Goal: Information Seeking & Learning: Learn about a topic

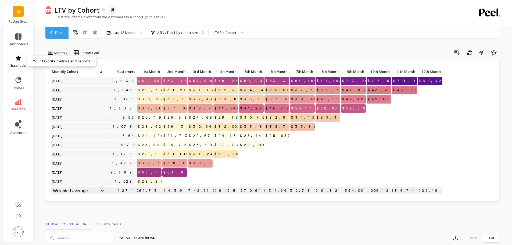
click at [16, 61] on icon at bounding box center [18, 58] width 6 height 6
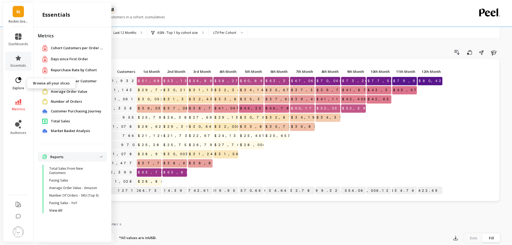
click at [17, 79] on icon at bounding box center [19, 80] width 8 height 8
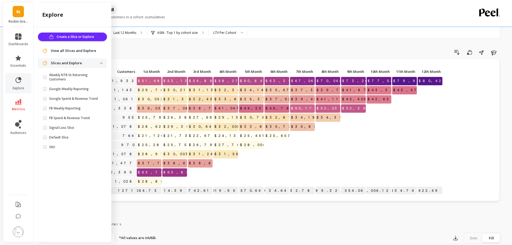
click at [353, 145] on div at bounding box center [353, 145] width 25 height 8
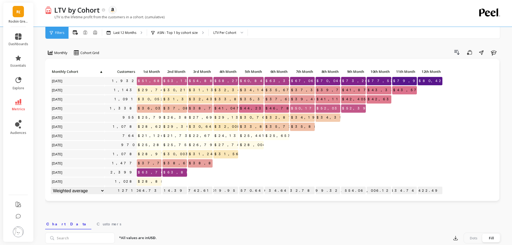
scroll to position [0, 0]
click at [17, 102] on icon at bounding box center [18, 102] width 6 height 6
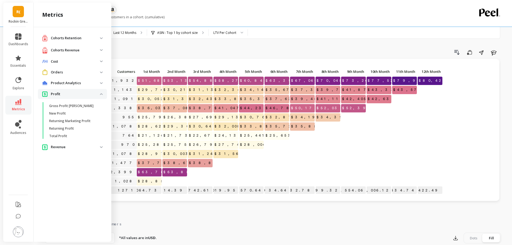
click at [55, 148] on p "Revenue" at bounding box center [75, 146] width 49 height 5
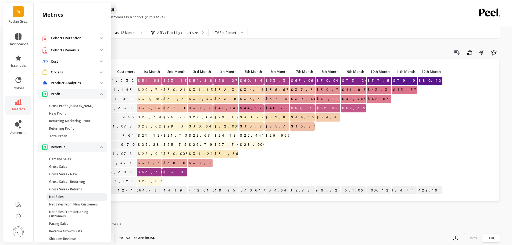
click at [71, 197] on span "Net Sales" at bounding box center [74, 197] width 51 height 4
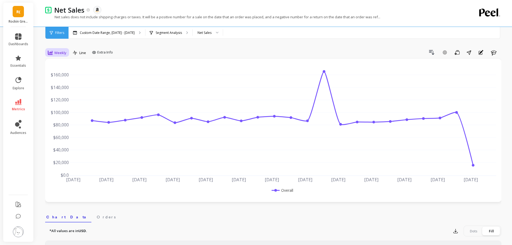
click at [59, 52] on span "Weekly" at bounding box center [60, 52] width 12 height 5
click at [65, 96] on div "Monthly" at bounding box center [65, 95] width 31 height 5
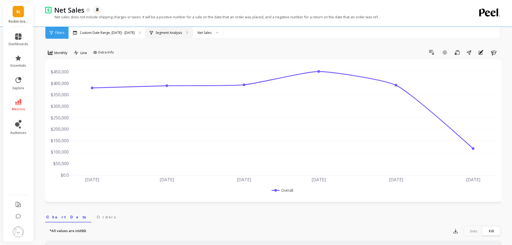
click at [180, 33] on div "Segment Analysis" at bounding box center [168, 33] width 47 height 12
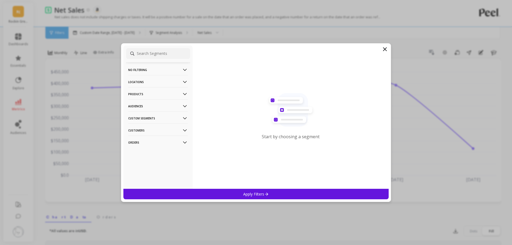
click at [160, 94] on p "Products" at bounding box center [158, 94] width 60 height 14
click at [141, 103] on div "ASIN" at bounding box center [158, 104] width 64 height 9
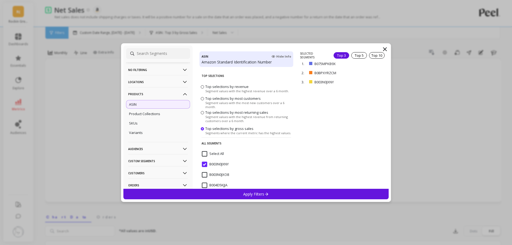
click at [265, 194] on icon at bounding box center [266, 194] width 5 height 5
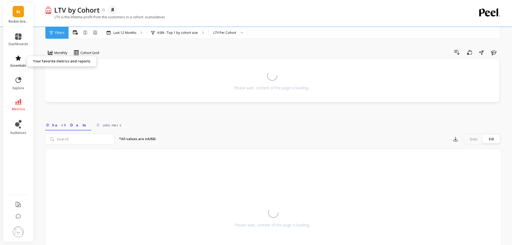
click at [18, 57] on icon at bounding box center [18, 57] width 5 height 5
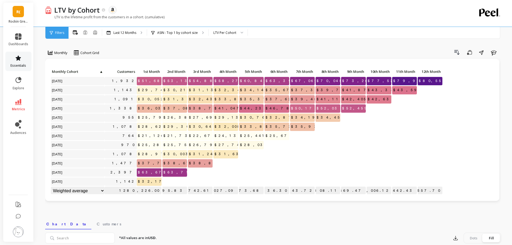
click at [18, 58] on icon at bounding box center [18, 57] width 5 height 5
click at [19, 62] on link "essentials" at bounding box center [19, 61] width 20 height 13
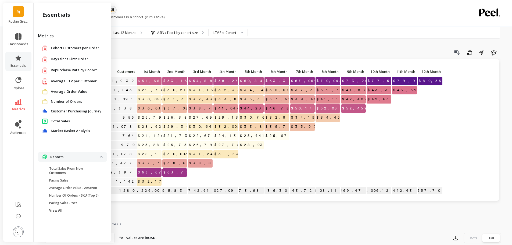
click at [62, 122] on span "Total Sales" at bounding box center [60, 121] width 19 height 5
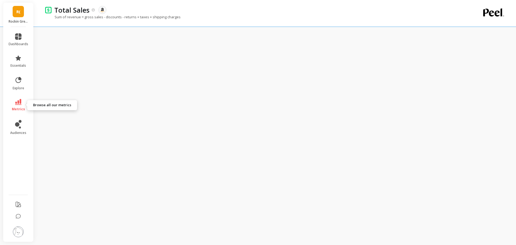
click at [18, 100] on icon at bounding box center [18, 102] width 6 height 6
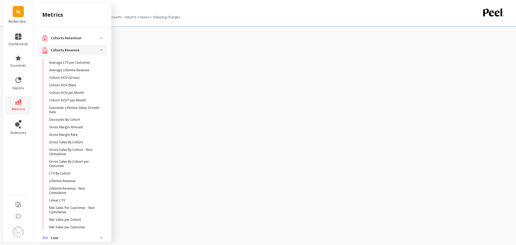
click at [73, 49] on p "Cohorts Revenue" at bounding box center [75, 50] width 49 height 5
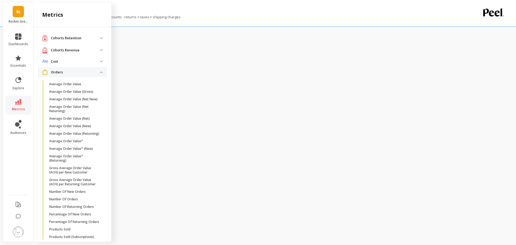
click at [74, 70] on p "Orders" at bounding box center [75, 72] width 49 height 5
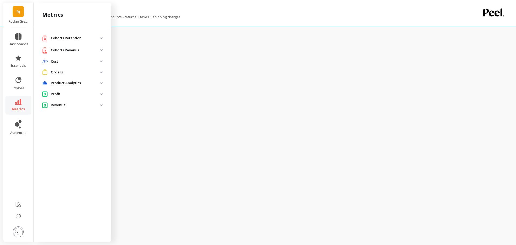
click at [70, 93] on p "Profit" at bounding box center [75, 93] width 49 height 5
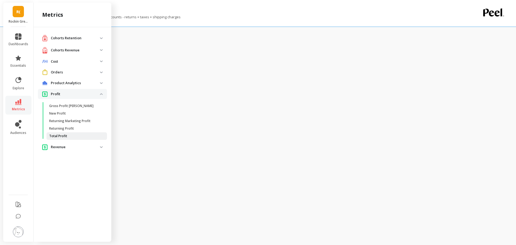
click at [66, 135] on p "Total Profit" at bounding box center [58, 136] width 18 height 4
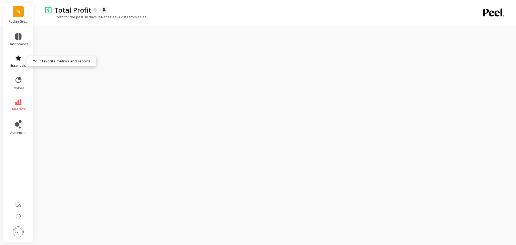
click at [17, 61] on link "essentials" at bounding box center [19, 61] width 20 height 13
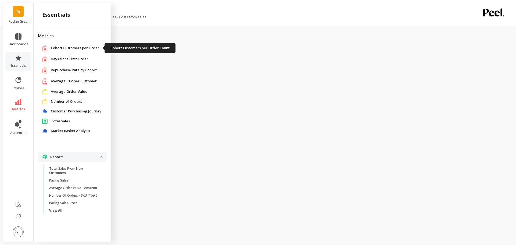
click at [78, 50] on span "Cohort Customers per Order Count" at bounding box center [78, 47] width 54 height 5
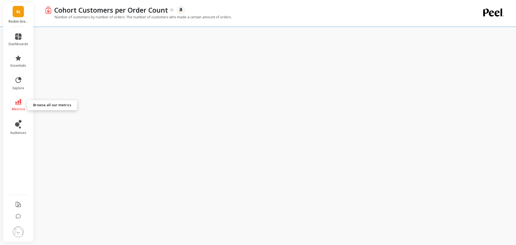
click at [18, 101] on icon at bounding box center [18, 102] width 6 height 6
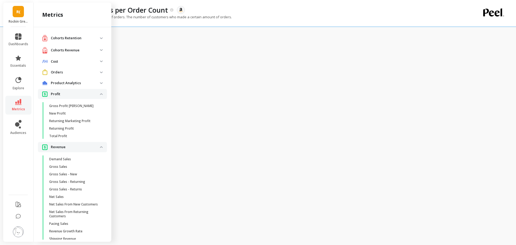
click at [67, 94] on p "Profit" at bounding box center [75, 93] width 49 height 5
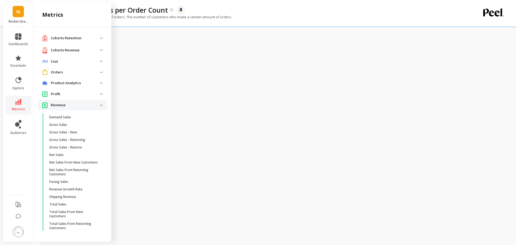
click at [73, 105] on p "Revenue" at bounding box center [75, 104] width 49 height 5
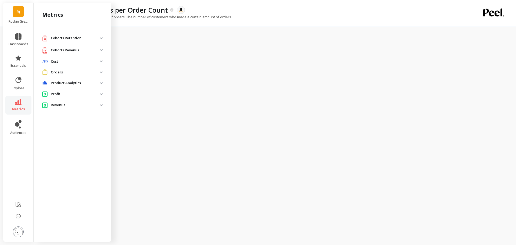
click at [71, 51] on p "Cohorts Revenue" at bounding box center [75, 50] width 49 height 5
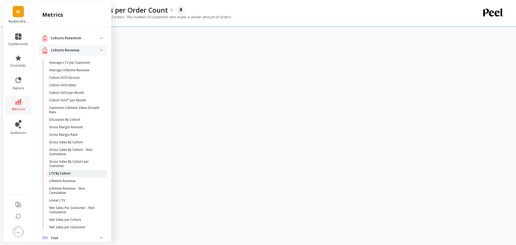
click at [72, 172] on span "LTV By Cohort" at bounding box center [74, 173] width 51 height 4
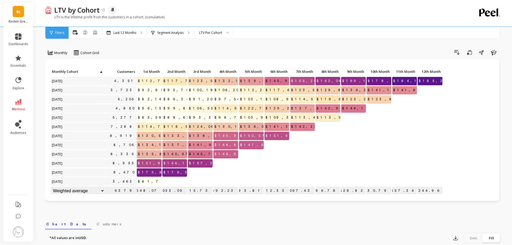
scroll to position [0, 0]
